Goal: Use online tool/utility: Utilize a website feature to perform a specific function

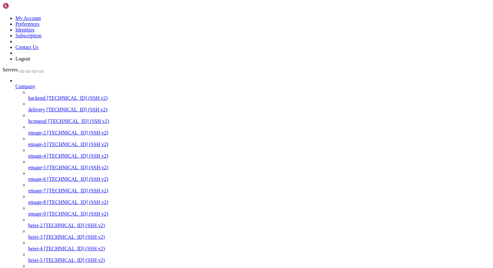
scroll to position [382, 0]
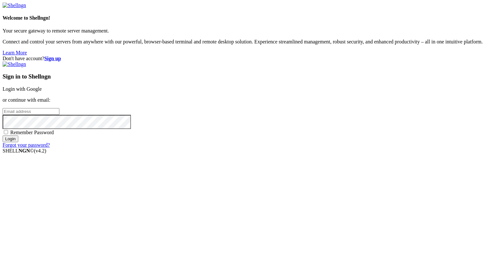
type input "[PERSON_NAME][EMAIL_ADDRESS][DOMAIN_NAME]"
click at [18, 142] on input "Login" at bounding box center [11, 138] width 16 height 7
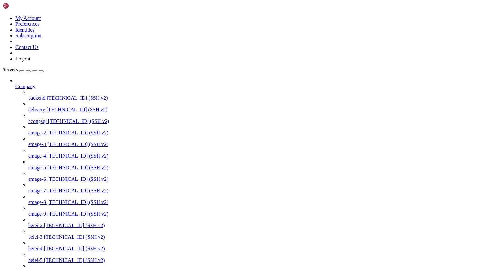
scroll to position [39978, 0]
drag, startPoint x: 60, startPoint y: 804, endPoint x: 108, endPoint y: 815, distance: 49.4
drag, startPoint x: 61, startPoint y: 810, endPoint x: 133, endPoint y: 814, distance: 71.7
